Goal: Task Accomplishment & Management: Use online tool/utility

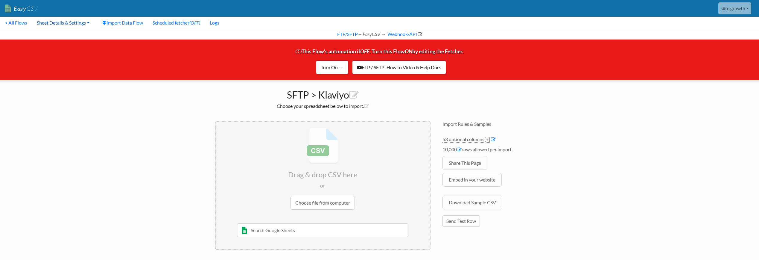
click at [77, 25] on link "Sheet Details & Settings" at bounding box center [63, 23] width 62 height 12
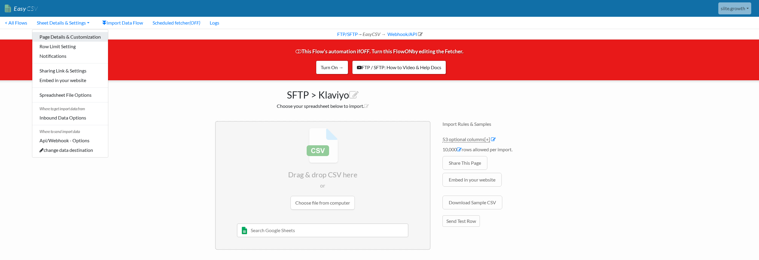
click at [68, 35] on link "Page Details & Customization" at bounding box center [70, 37] width 76 height 10
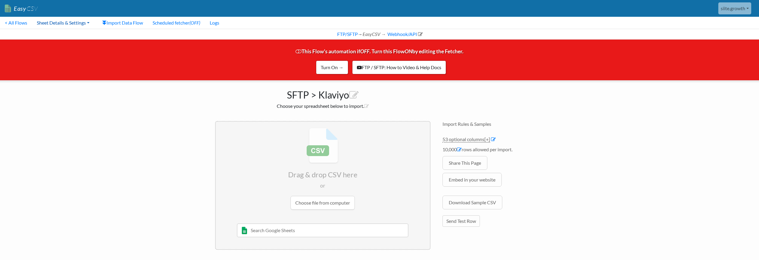
click at [69, 23] on link "Sheet Details & Settings" at bounding box center [63, 23] width 62 height 12
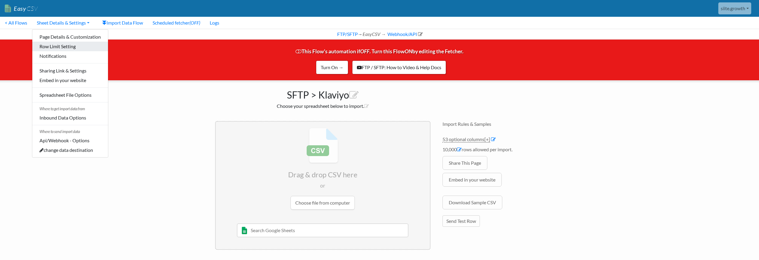
click at [62, 45] on link "Row Limit Setting" at bounding box center [70, 47] width 76 height 10
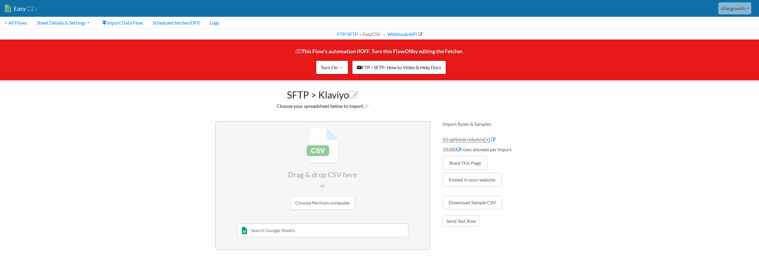
click at [305, 52] on span "This Flow's automation if OFF . Turn this Flow ON by editing the Fetcher. Turn …" at bounding box center [380, 58] width 168 height 20
drag, startPoint x: 305, startPoint y: 52, endPoint x: 397, endPoint y: 51, distance: 91.6
click at [397, 51] on span "This Flow's automation if OFF . Turn this Flow ON by editing the Fetcher. Turn …" at bounding box center [380, 58] width 168 height 20
